Goal: Check status: Verify the current state of an ongoing process or item

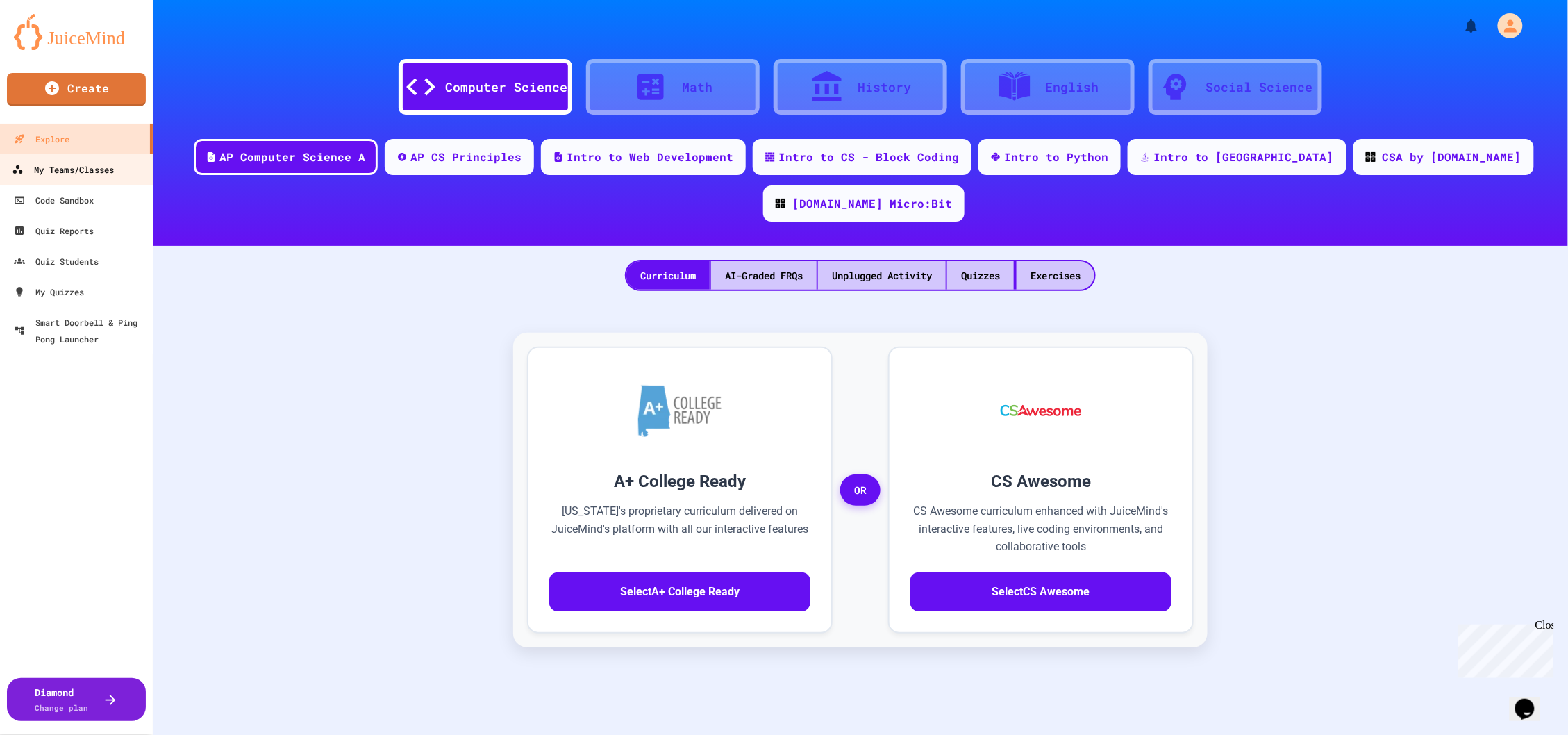
click at [58, 168] on div "My Teams/Classes" at bounding box center [63, 170] width 102 height 17
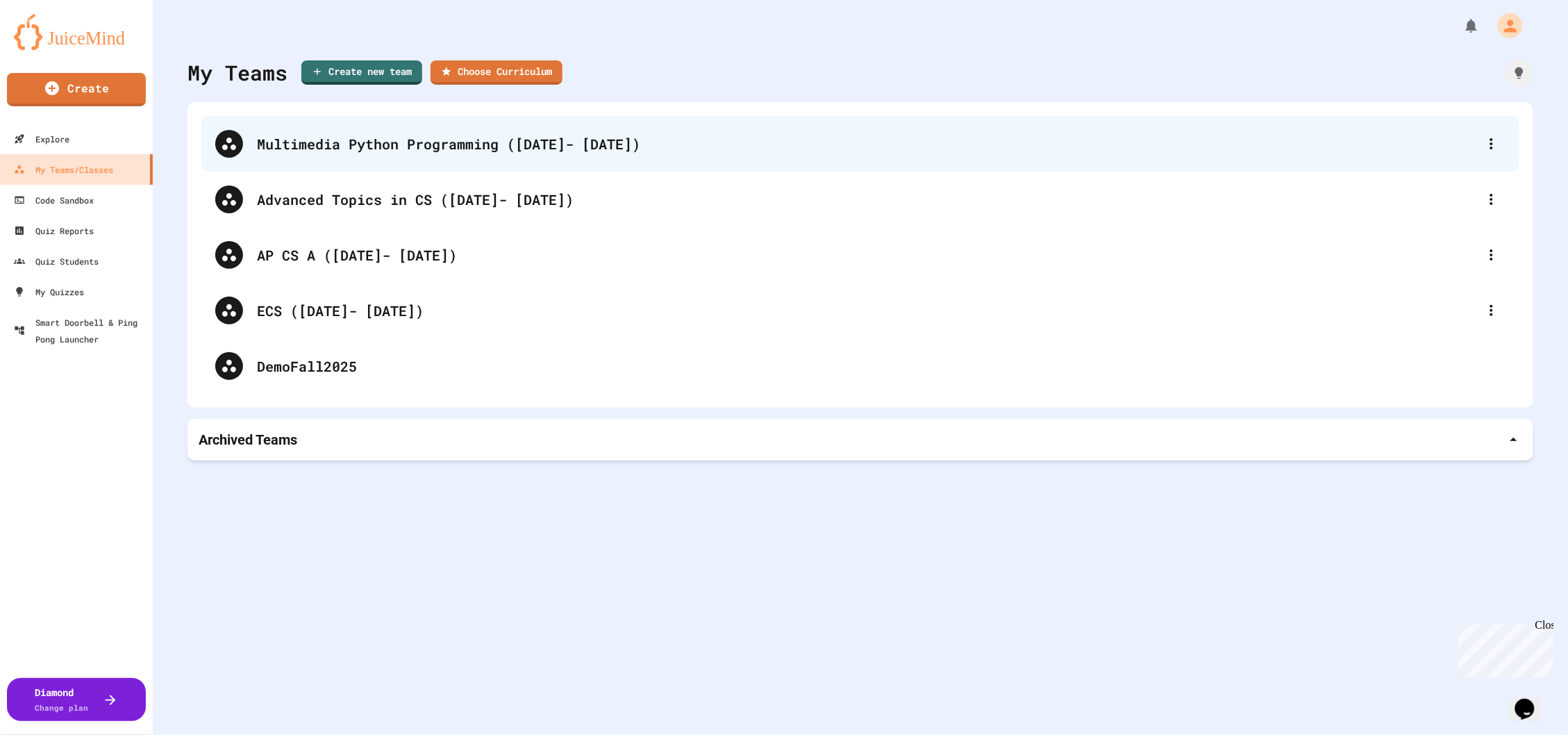
click at [364, 160] on div "Multimedia Python Programming ([DATE]- [DATE])" at bounding box center [861, 144] width 1318 height 56
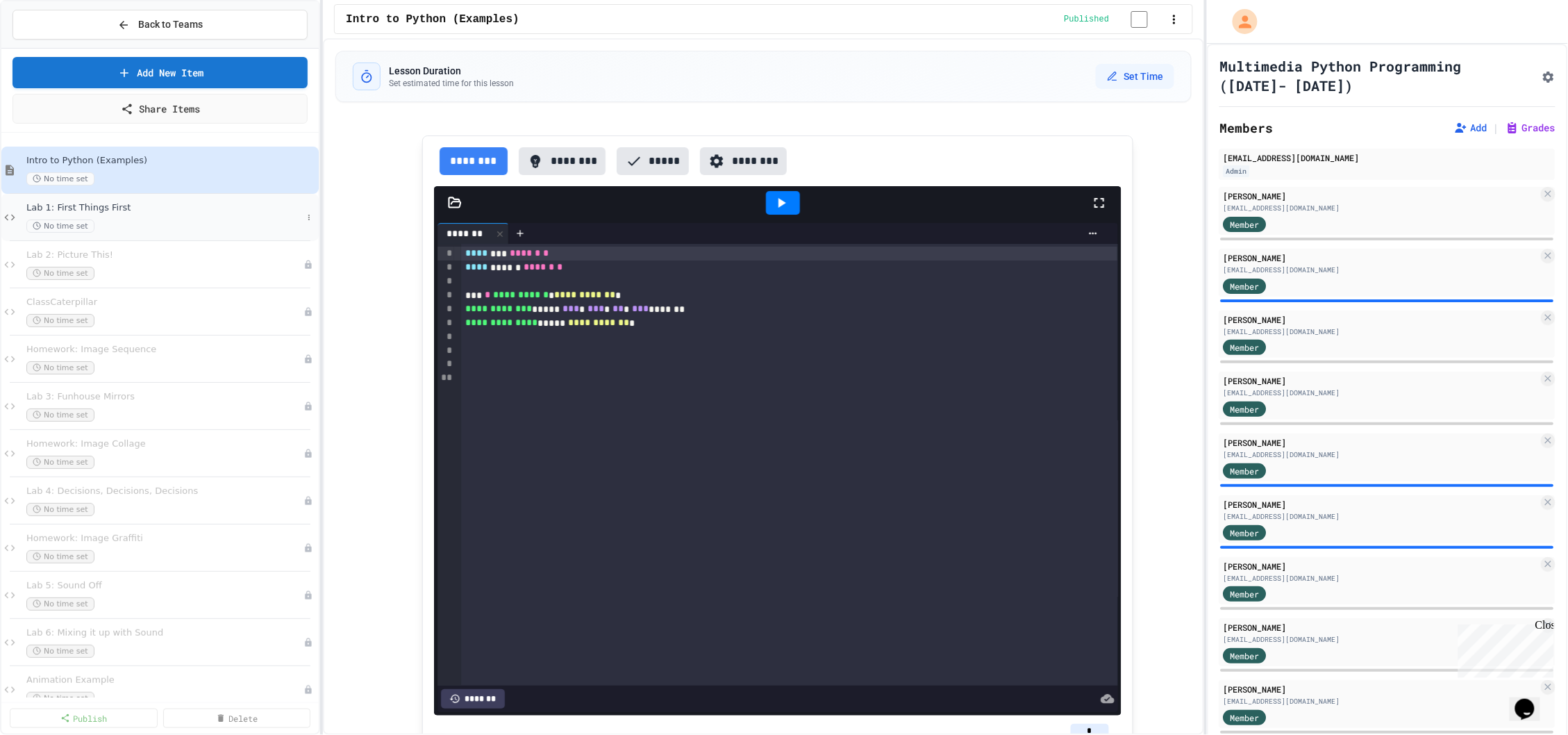
click at [158, 228] on div "No time set" at bounding box center [164, 226] width 276 height 13
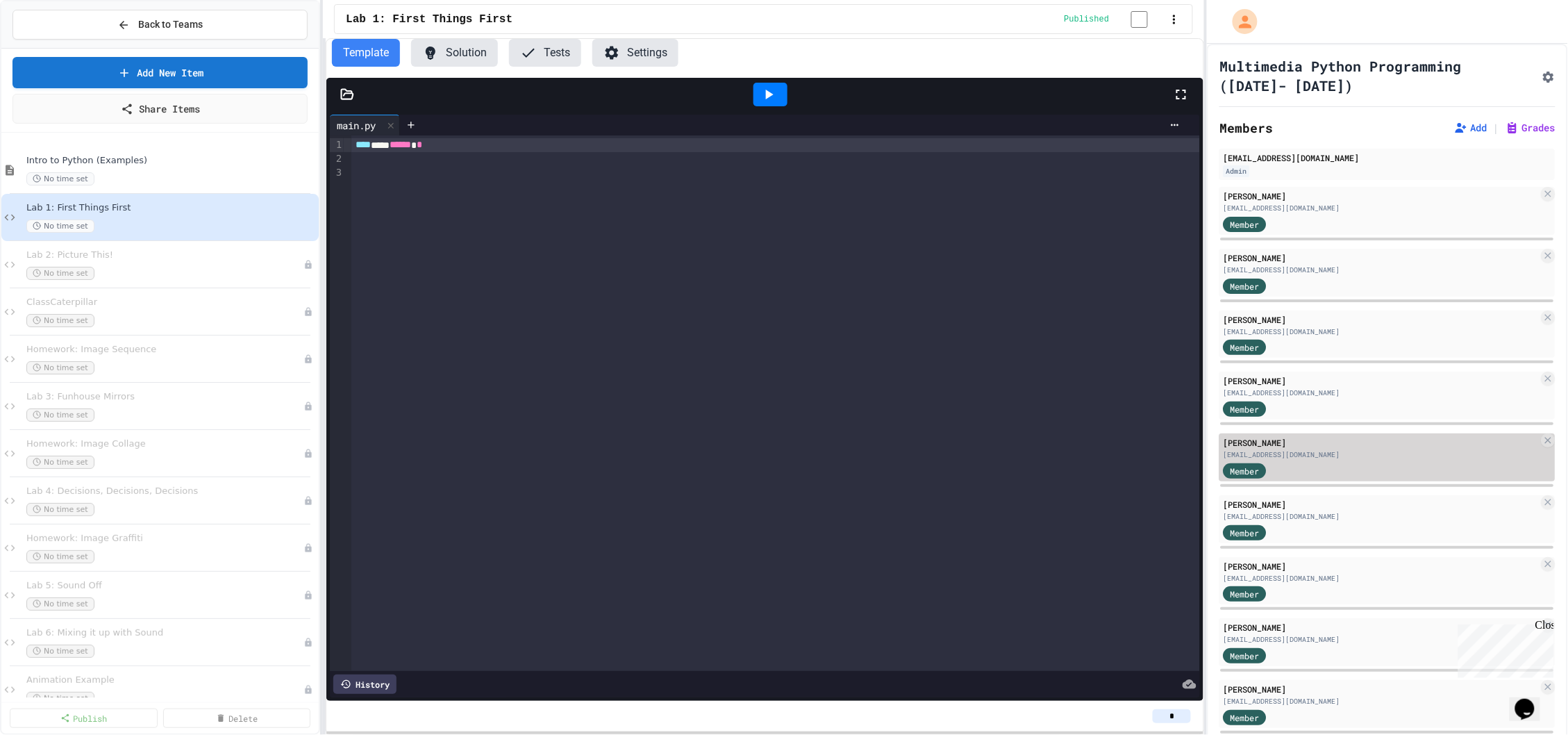
click at [1328, 456] on div "[EMAIL_ADDRESS][DOMAIN_NAME]" at bounding box center [1381, 455] width 315 height 11
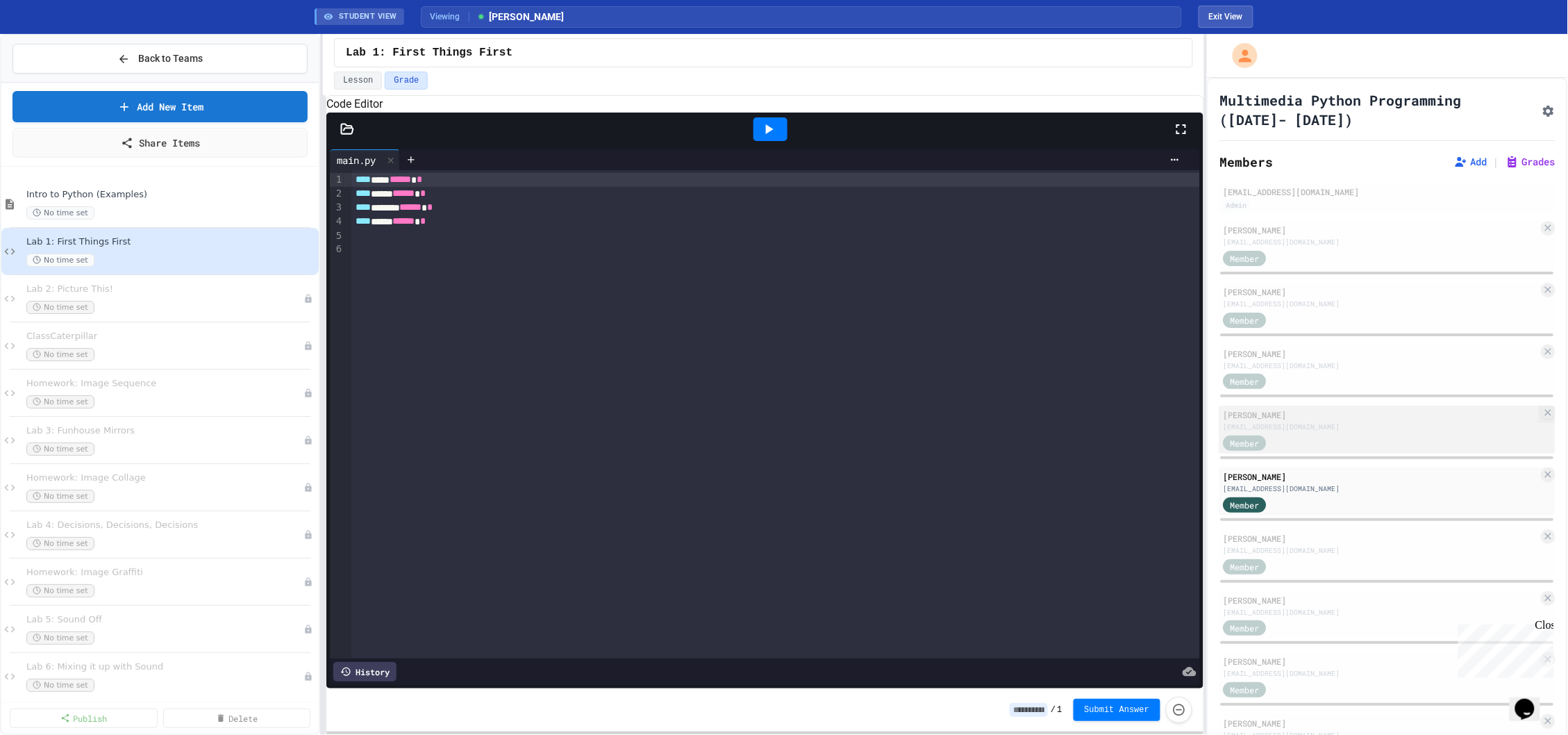
click at [1305, 422] on div "[EMAIL_ADDRESS][DOMAIN_NAME]" at bounding box center [1381, 427] width 315 height 11
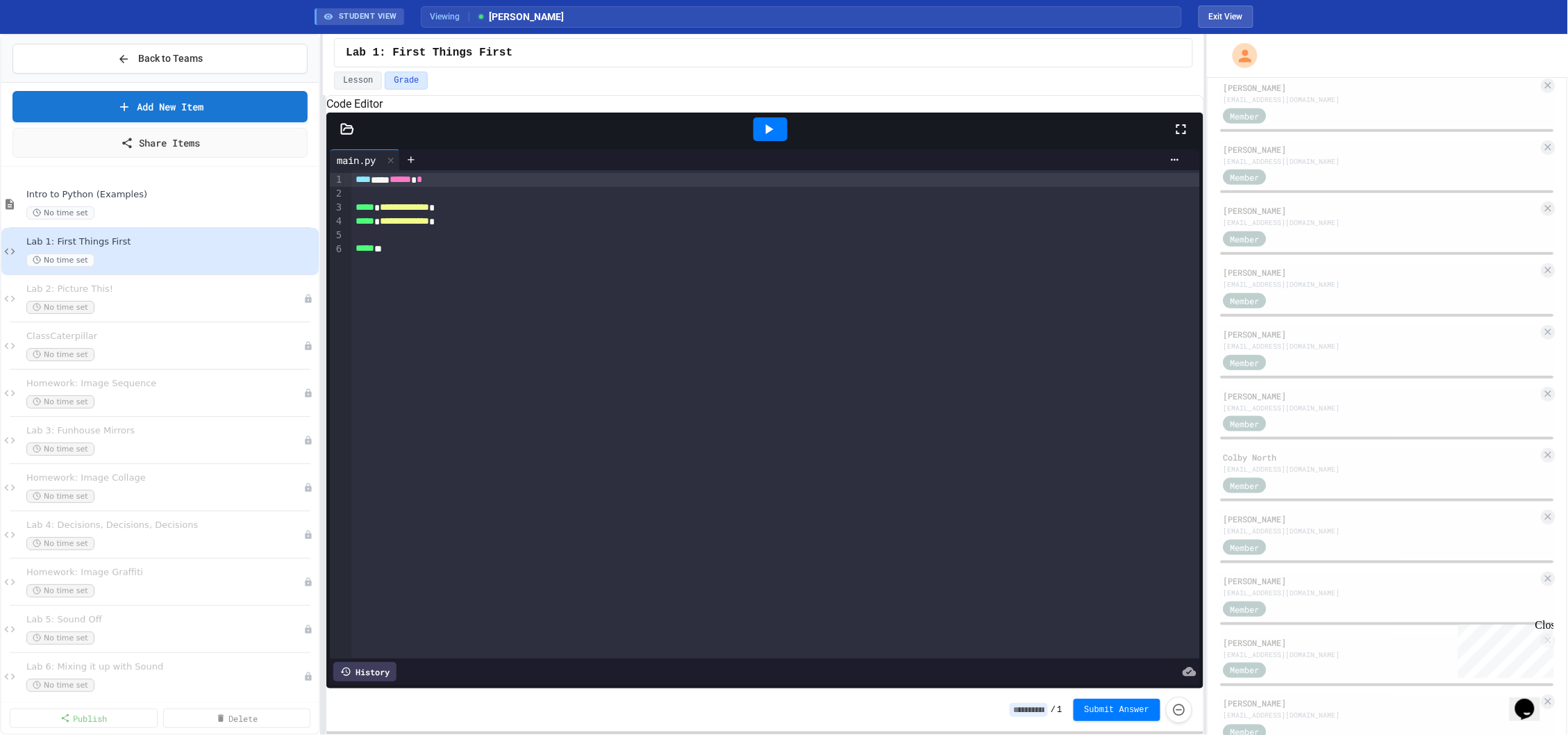
scroll to position [549, 0]
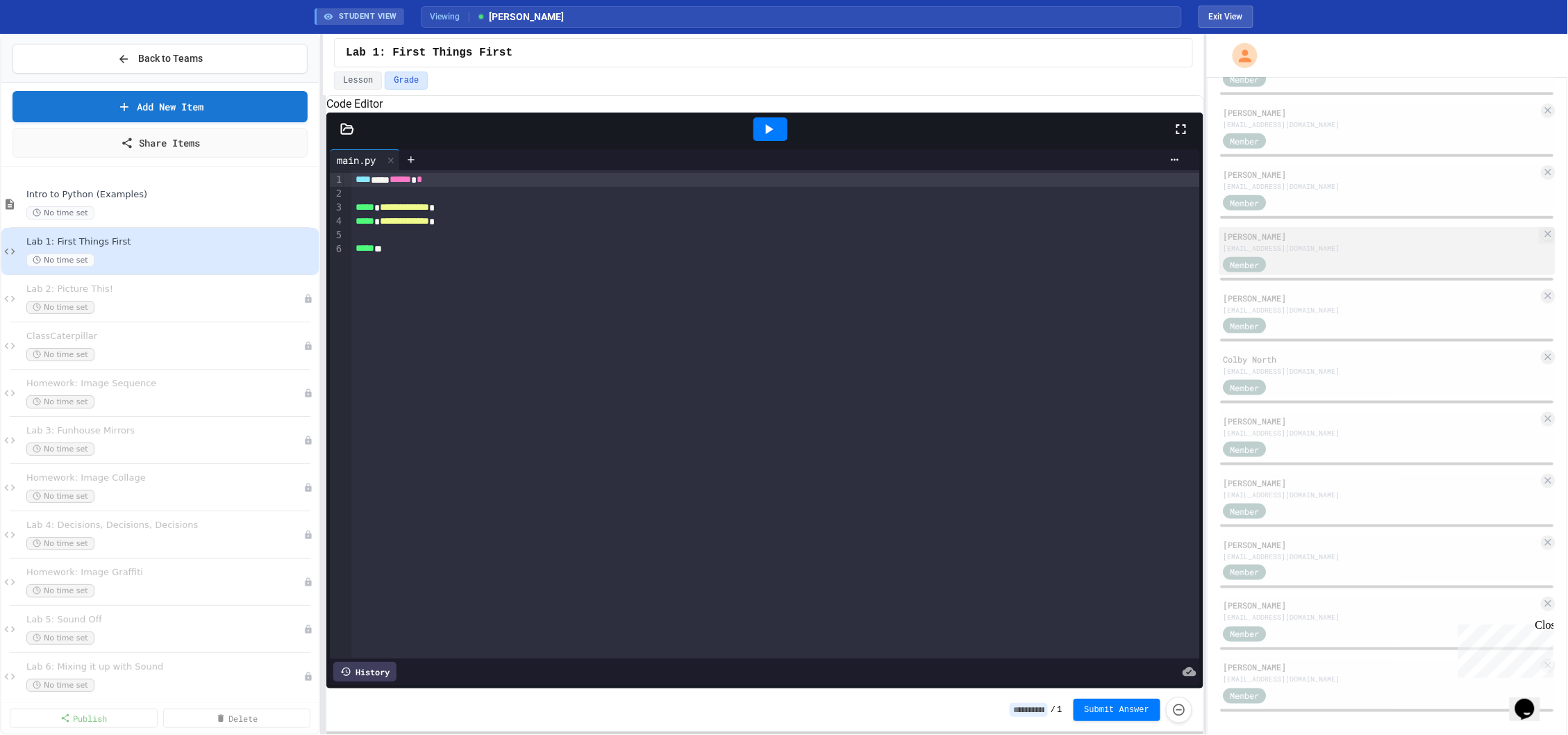
click at [1334, 269] on div "[PERSON_NAME] [EMAIL_ADDRESS][DOMAIN_NAME] Member" at bounding box center [1388, 251] width 336 height 48
